Goal: Obtain resource: Download file/media

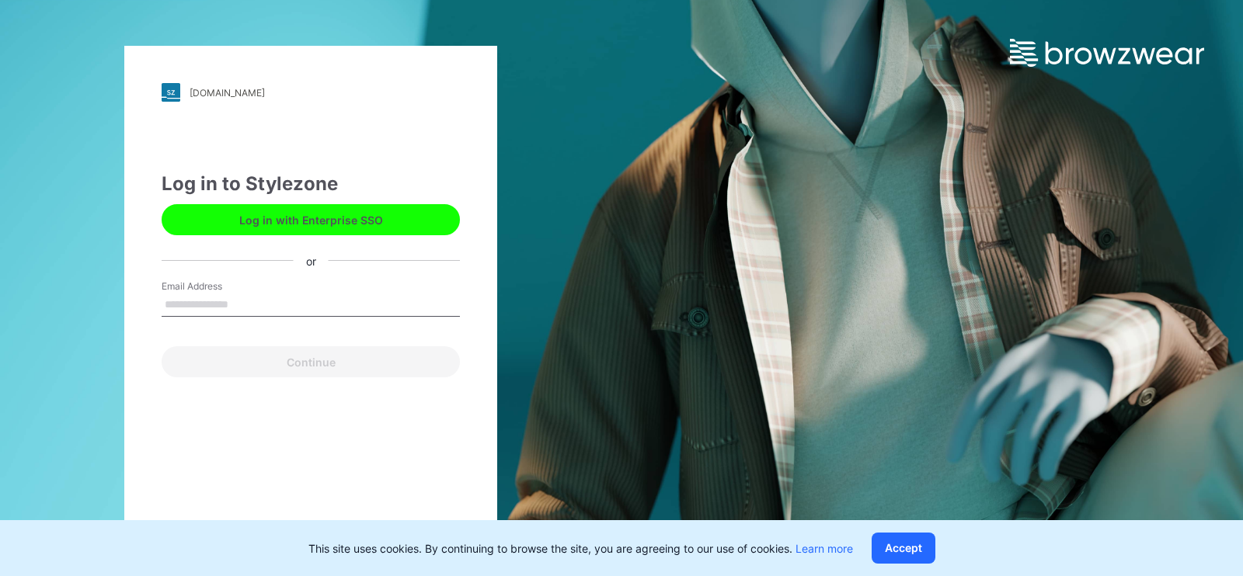
click at [334, 216] on button "Log in with Enterprise SSO" at bounding box center [311, 219] width 298 height 31
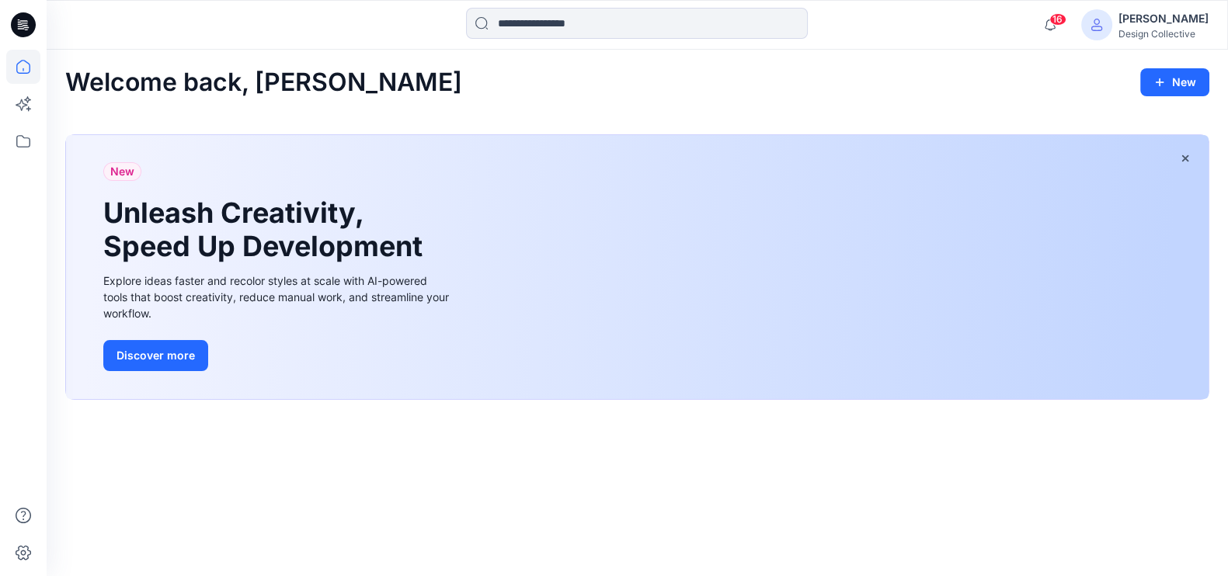
click at [12, 25] on icon at bounding box center [23, 24] width 25 height 25
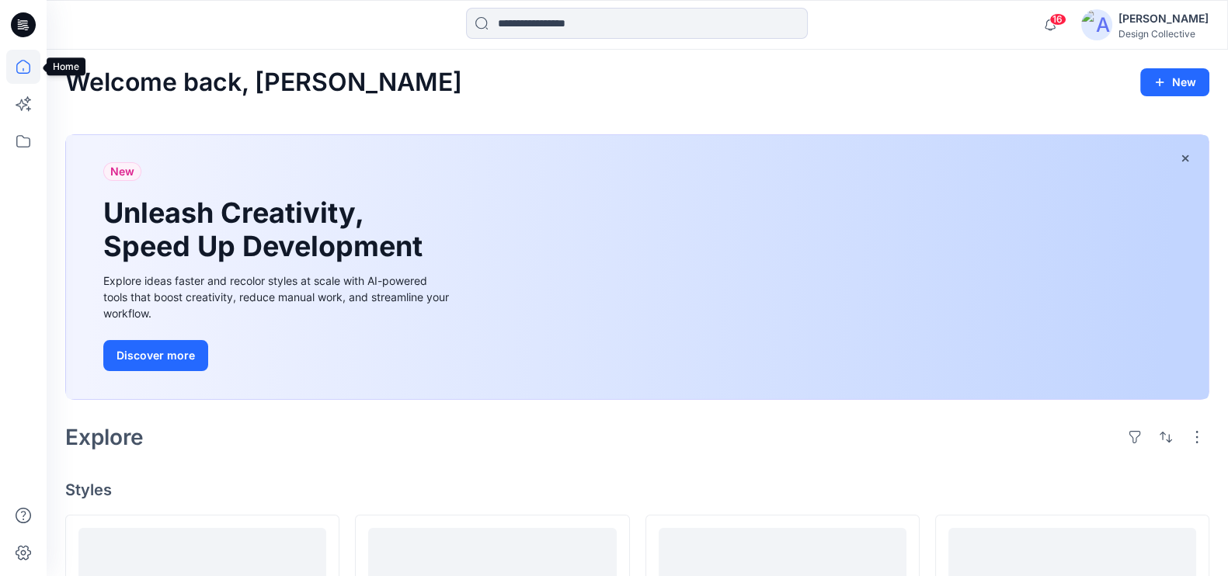
click at [20, 65] on icon at bounding box center [23, 67] width 34 height 34
click at [33, 142] on icon at bounding box center [23, 141] width 34 height 34
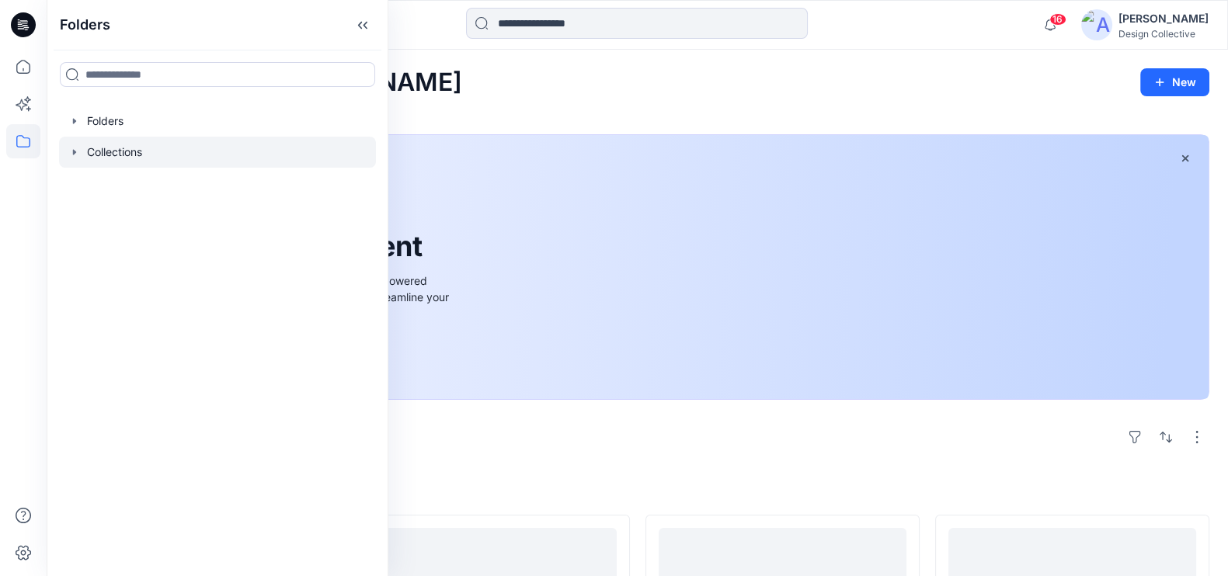
click at [64, 157] on div at bounding box center [217, 152] width 317 height 31
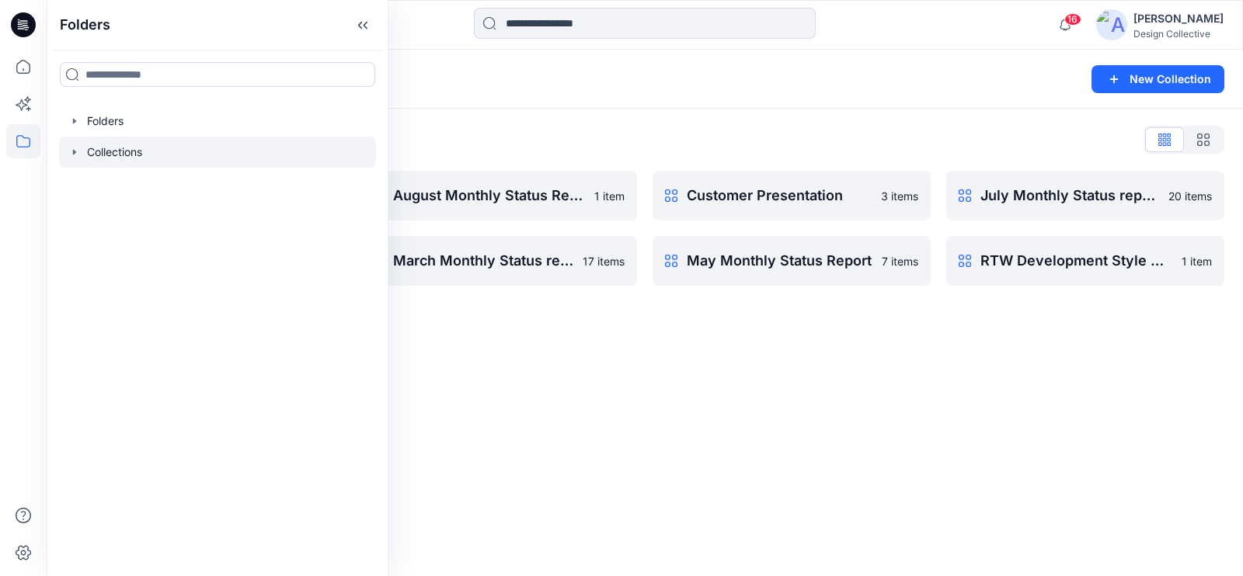
click at [691, 349] on div "Collections New Collection Collections List April Monthly Status Report 15 item…" at bounding box center [645, 313] width 1196 height 527
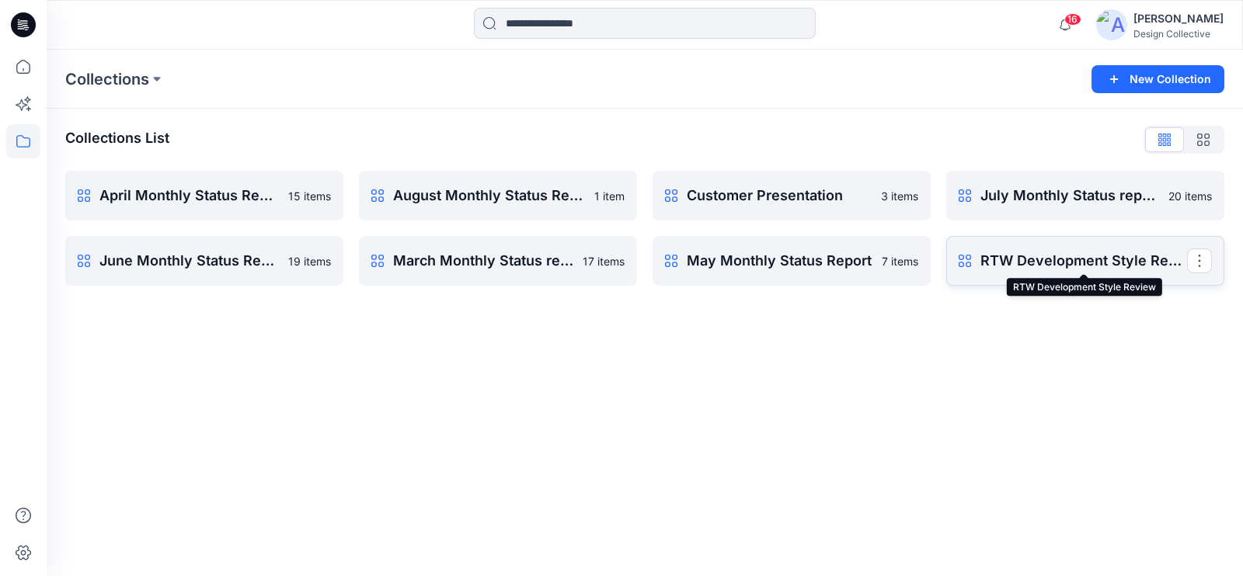
click at [1098, 269] on p "RTW Development Style Review" at bounding box center [1083, 261] width 207 height 22
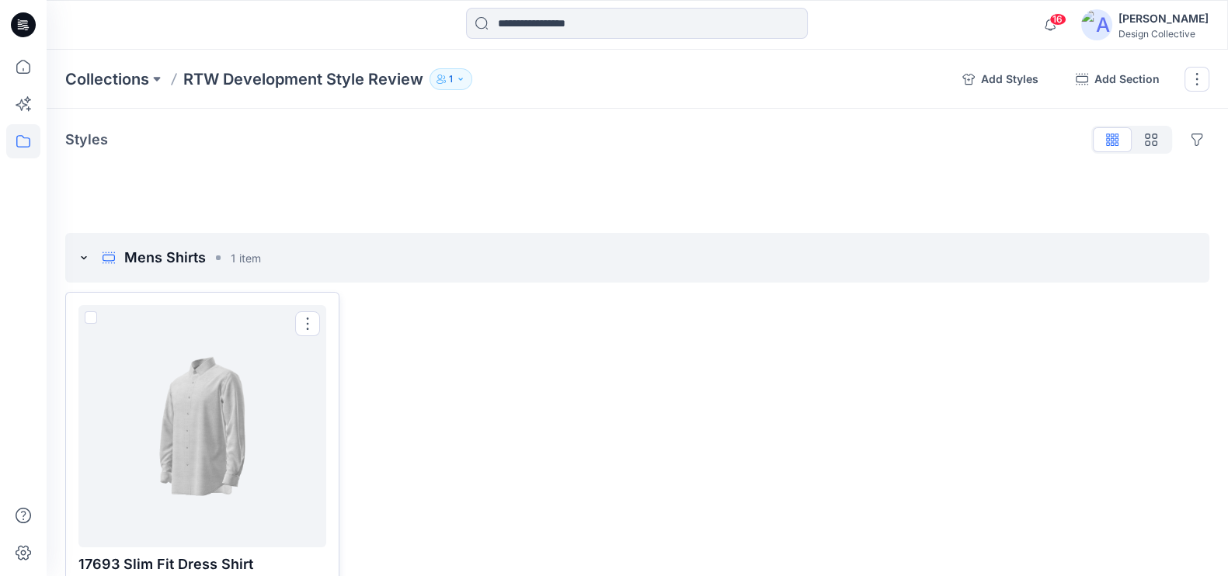
click at [292, 370] on div at bounding box center [202, 427] width 235 height 230
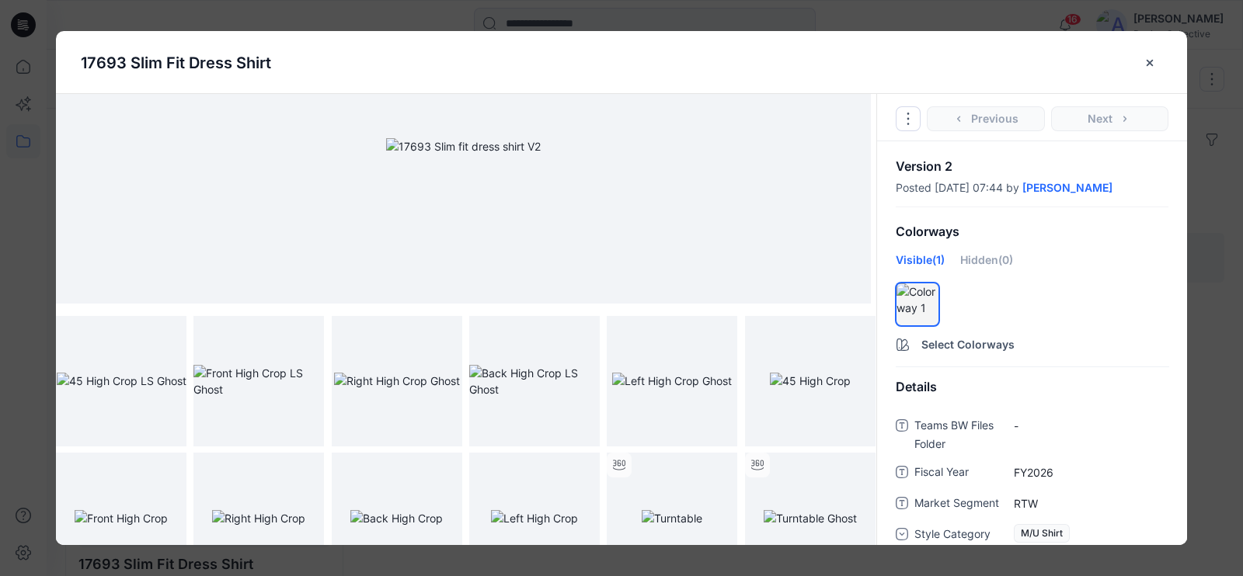
scroll to position [143, 0]
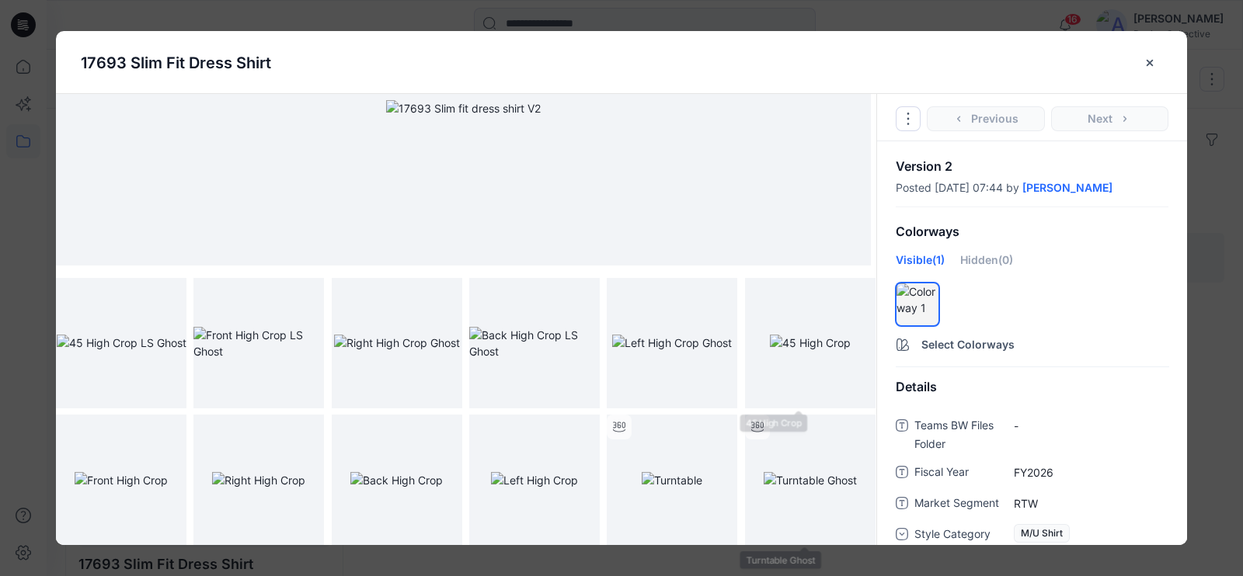
click at [734, 468] on div at bounding box center [466, 411] width 820 height 267
click at [680, 472] on img at bounding box center [672, 480] width 61 height 16
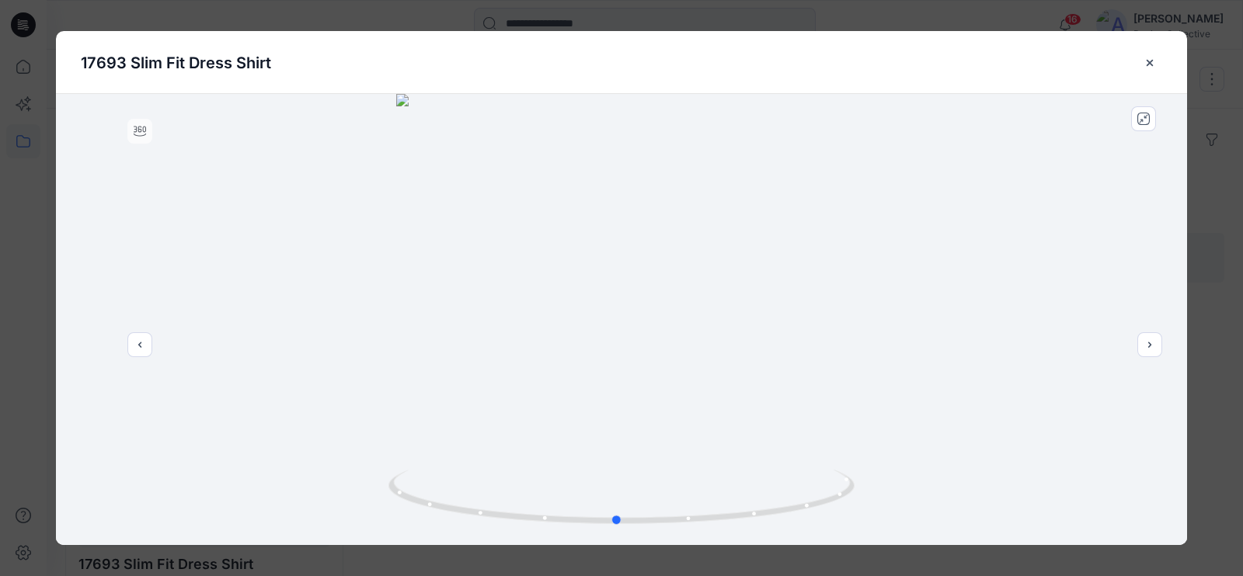
drag, startPoint x: 624, startPoint y: 526, endPoint x: 153, endPoint y: 484, distance: 472.6
click at [153, 484] on div at bounding box center [621, 319] width 1131 height 451
drag, startPoint x: 445, startPoint y: 510, endPoint x: 713, endPoint y: 515, distance: 268.0
click at [713, 515] on icon at bounding box center [623, 499] width 470 height 58
drag, startPoint x: 436, startPoint y: 518, endPoint x: 670, endPoint y: 516, distance: 234.6
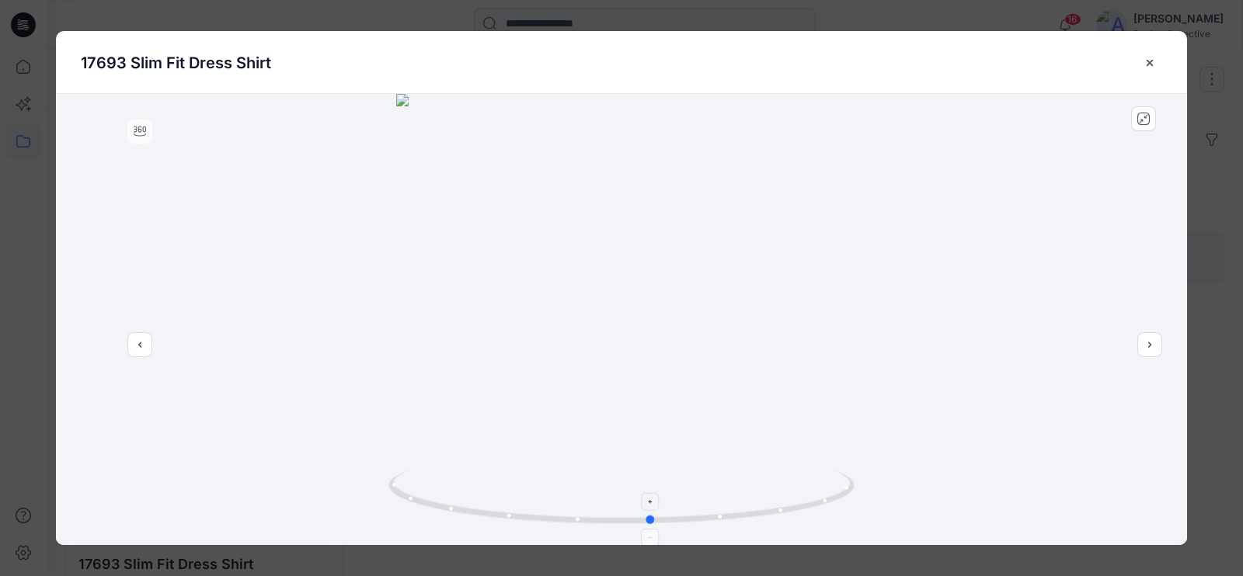
click at [670, 516] on icon at bounding box center [623, 499] width 470 height 58
drag, startPoint x: 672, startPoint y: 523, endPoint x: 453, endPoint y: 493, distance: 221.1
click at [453, 493] on icon at bounding box center [623, 499] width 470 height 58
drag, startPoint x: 451, startPoint y: 518, endPoint x: 461, endPoint y: 531, distance: 17.1
click at [461, 531] on div at bounding box center [621, 319] width 1131 height 451
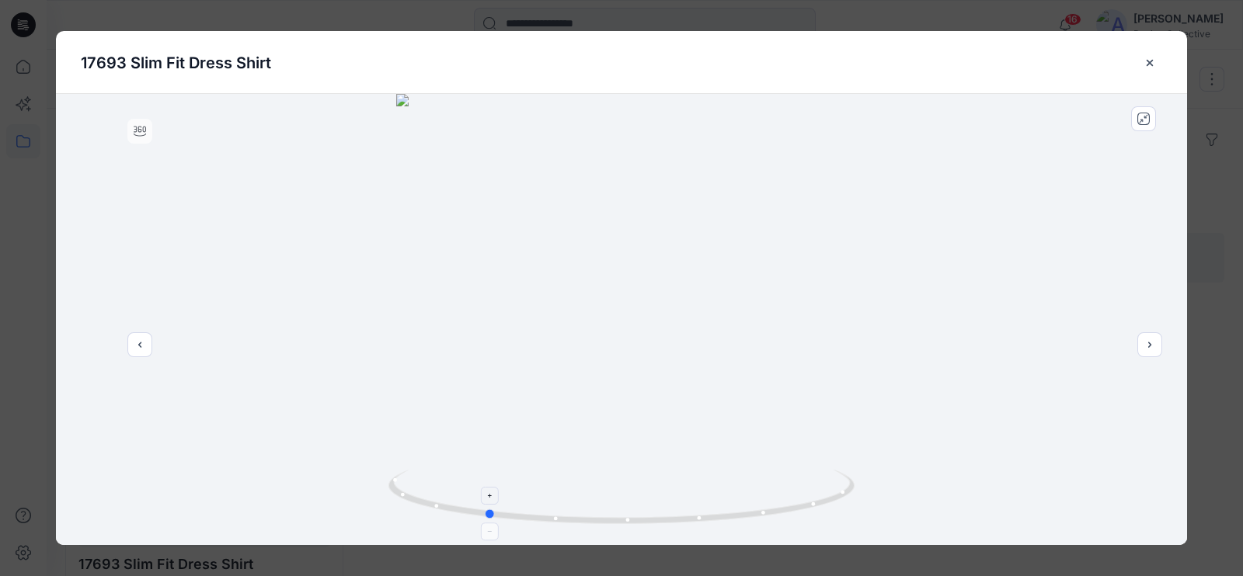
drag, startPoint x: 448, startPoint y: 518, endPoint x: 484, endPoint y: 512, distance: 36.3
click at [484, 512] on icon at bounding box center [623, 499] width 470 height 58
click at [1150, 68] on button "close-btn" at bounding box center [1150, 62] width 24 height 25
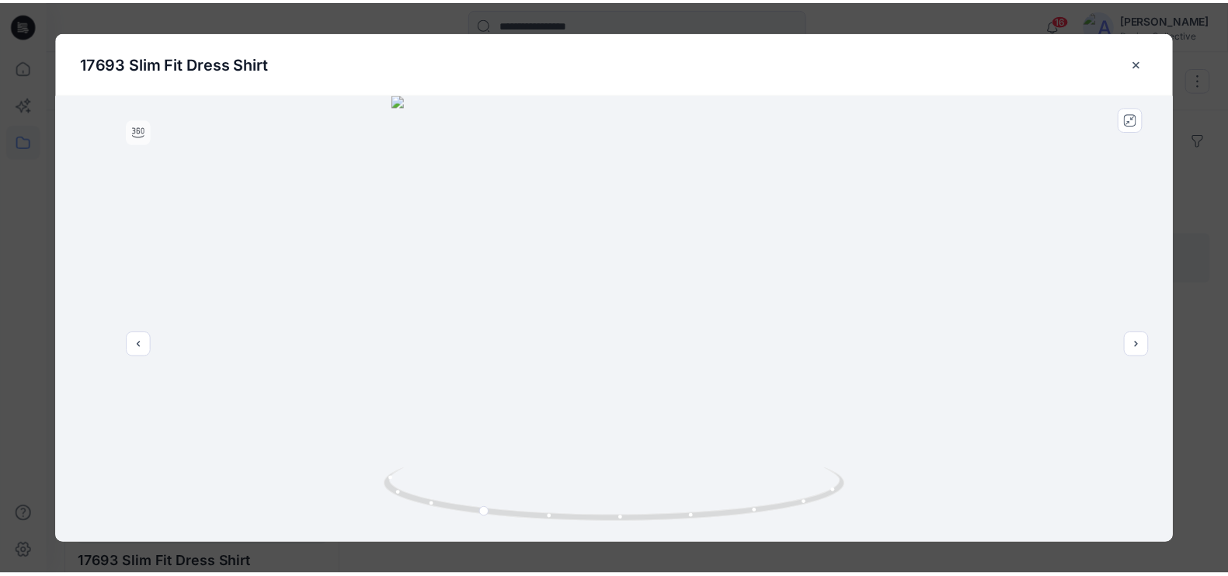
scroll to position [53, 0]
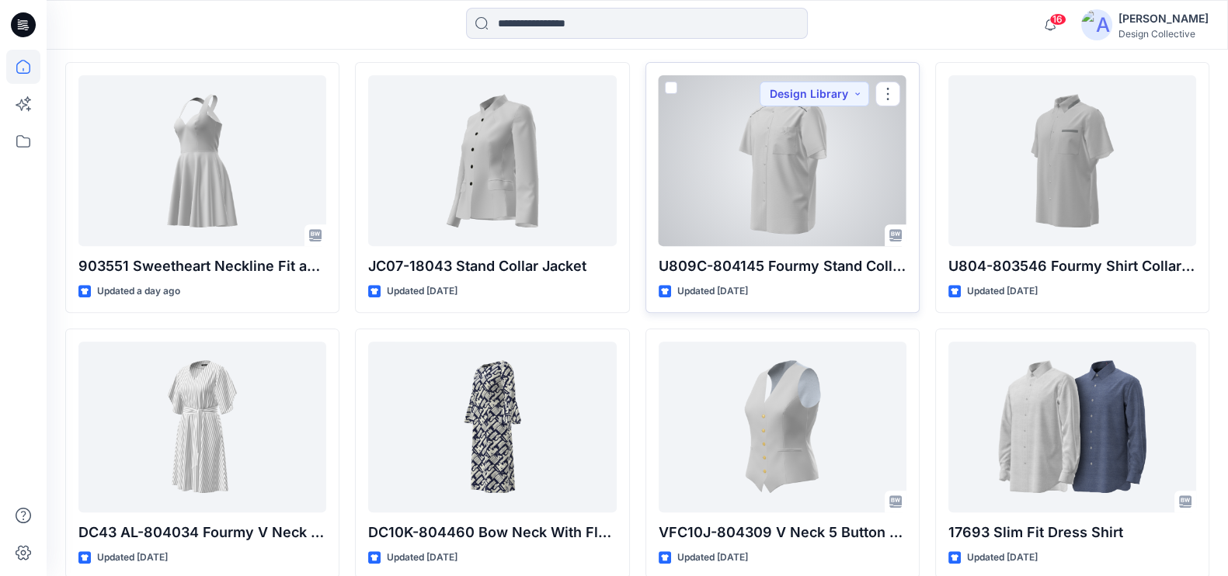
scroll to position [795, 0]
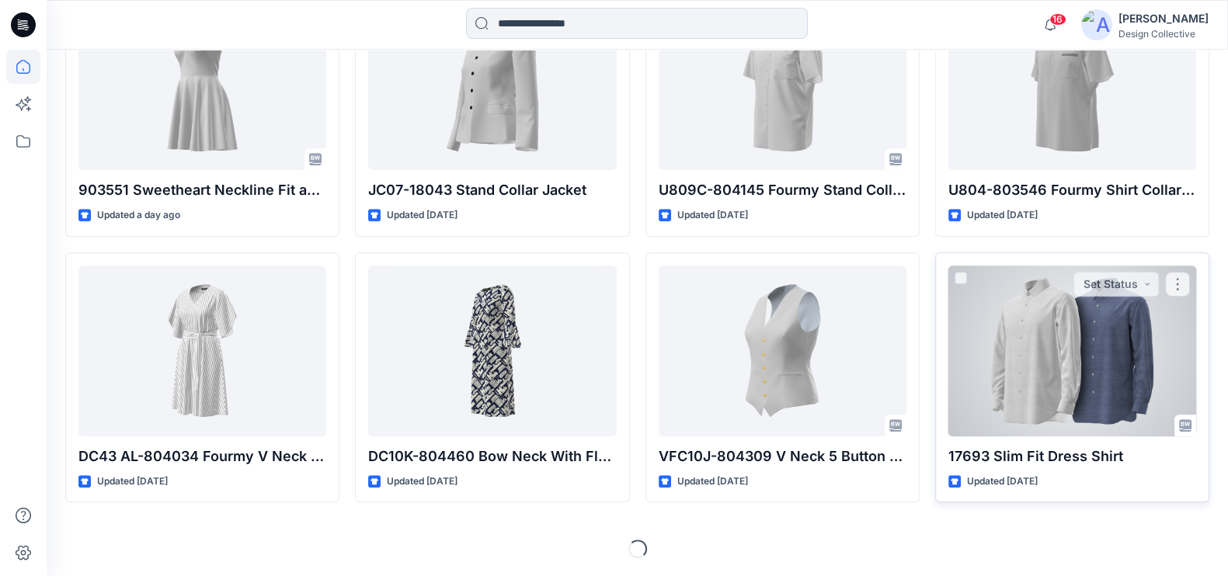
click at [1102, 361] on div at bounding box center [1072, 351] width 248 height 171
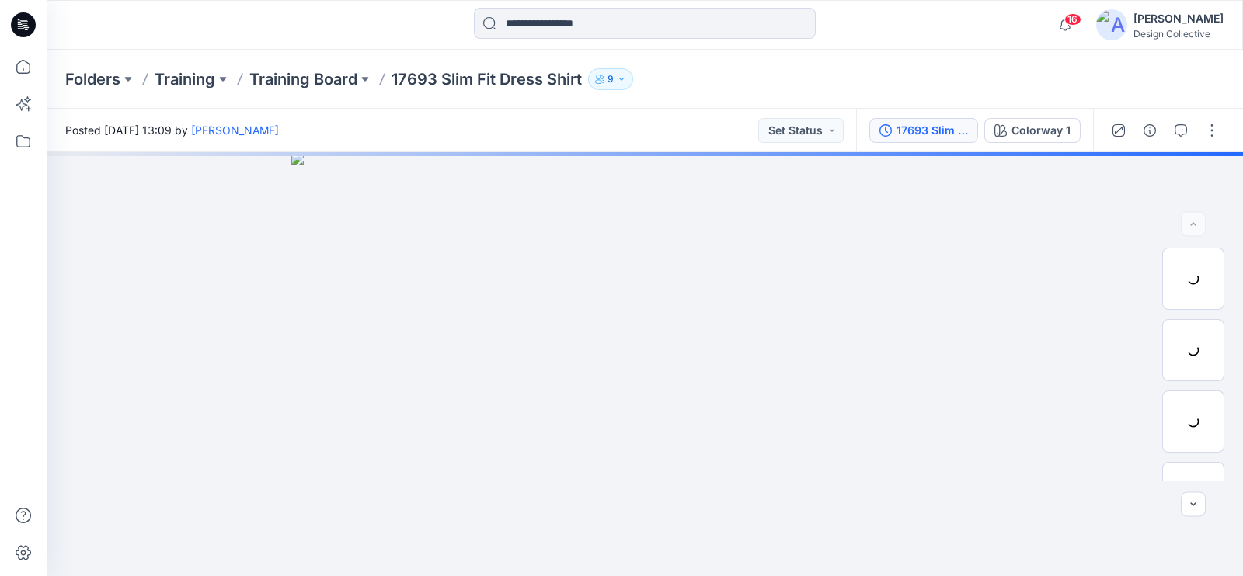
click at [927, 122] on div "17693 Slim fit dress shirt V2 - Generated Colorways" at bounding box center [931, 130] width 71 height 17
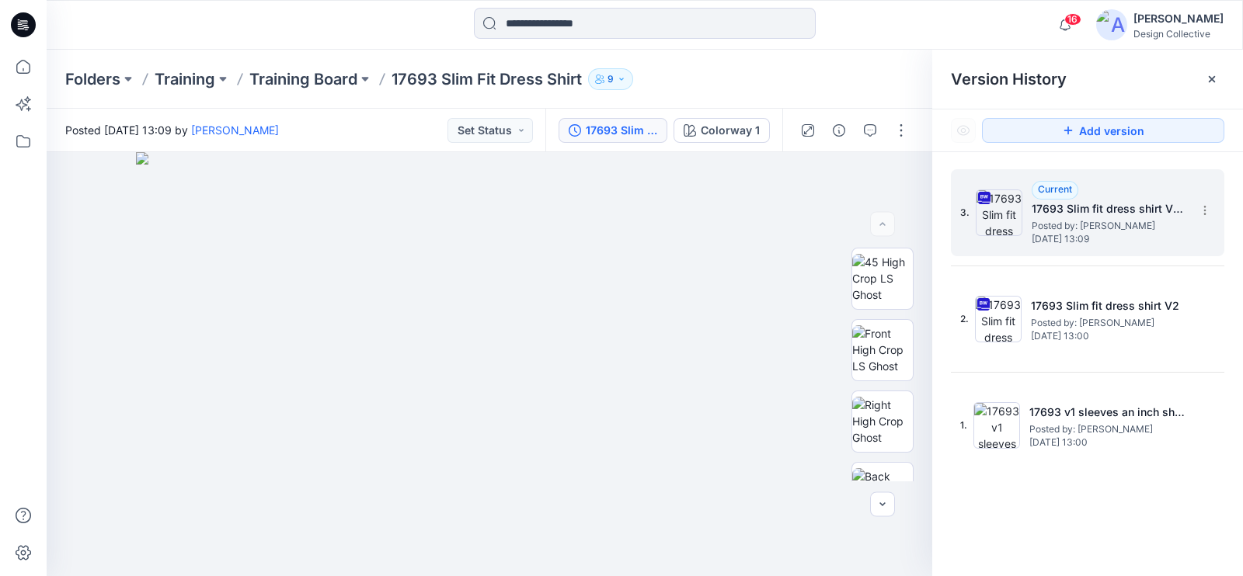
click at [1123, 215] on h5 "17693 Slim fit dress shirt V2 - Generated Colorways" at bounding box center [1109, 209] width 155 height 19
click at [1203, 214] on icon at bounding box center [1205, 210] width 12 height 12
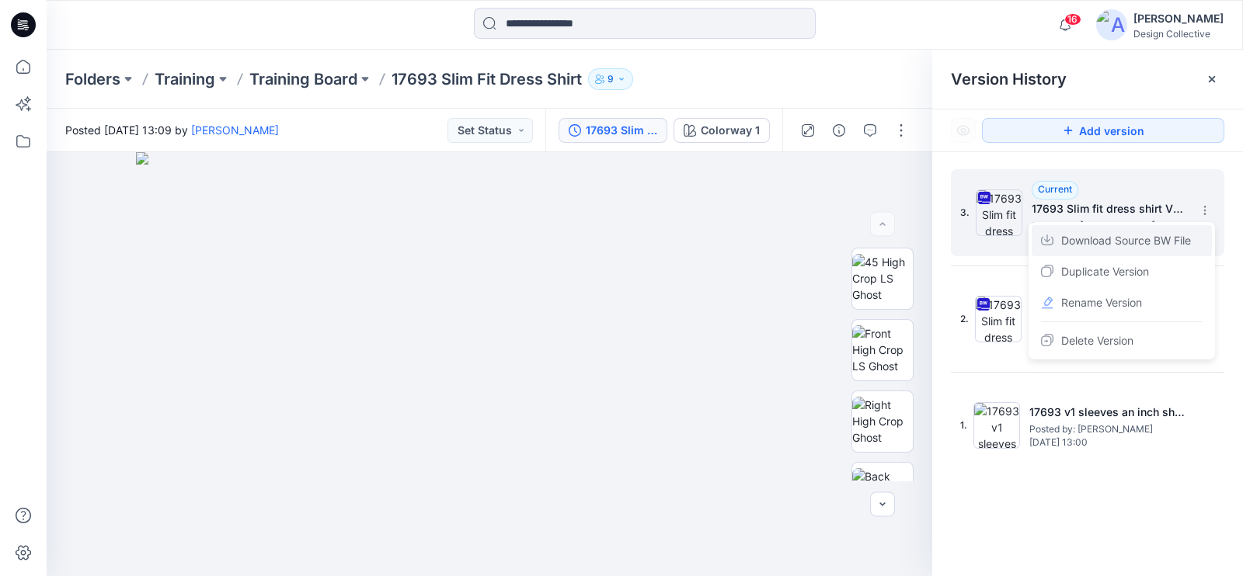
click at [1168, 235] on span "Download Source BW File" at bounding box center [1126, 240] width 130 height 19
